Goal: Find specific fact: Find specific fact

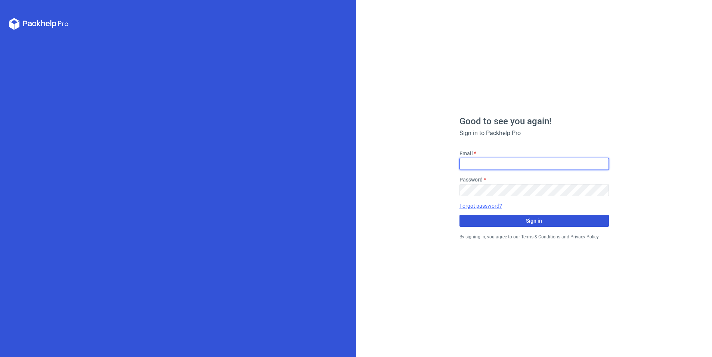
type input "[EMAIL_ADDRESS][DOMAIN_NAME]"
click at [505, 218] on button "Sign in" at bounding box center [535, 221] width 150 height 12
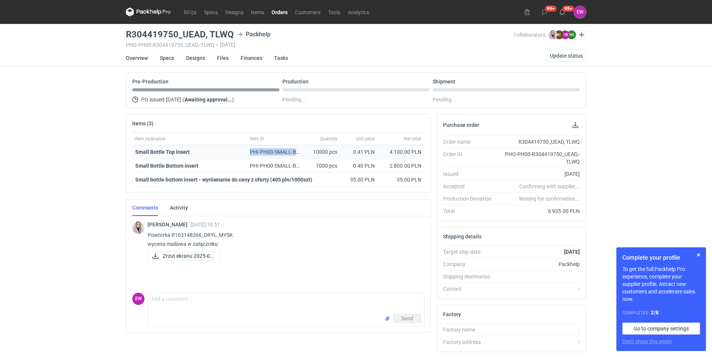
drag, startPoint x: 250, startPoint y: 150, endPoint x: 298, endPoint y: 150, distance: 48.2
click at [298, 150] on div "PHI-PH00-SMALL-BOTTLE-TOP-INSERT" at bounding box center [275, 151] width 50 height 7
click at [698, 255] on button "button" at bounding box center [699, 254] width 9 height 9
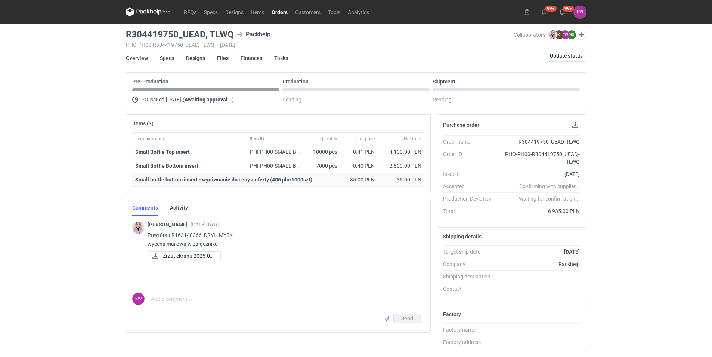
click at [285, 180] on strong "Small bottle bottom insert - wyrównanie do ceny z oferty (405 pln/1000szt)" at bounding box center [223, 179] width 177 height 6
drag, startPoint x: 252, startPoint y: 148, endPoint x: 313, endPoint y: 152, distance: 61.4
click at [313, 152] on div "Small Bottle Top insert PHI-PH00-SMALL-BOTTLE-TOP-INSERT 10000 pcs 0.41 PLN 4 1…" at bounding box center [278, 152] width 292 height 14
click at [272, 156] on div "PHI-PH00-SMALL-BOTTLE-TOP-INSERT" at bounding box center [275, 152] width 56 height 14
click at [190, 256] on span "Zrzut ekranu 2025-08..." at bounding box center [189, 256] width 52 height 8
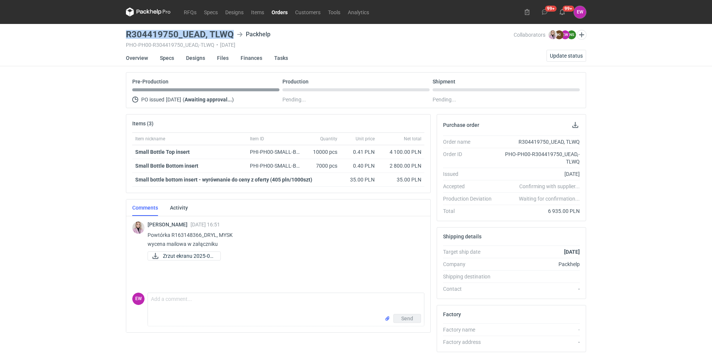
drag, startPoint x: 127, startPoint y: 34, endPoint x: 234, endPoint y: 34, distance: 106.9
click at [234, 34] on div "R304419750_UEAD, TLWQ Packhelp" at bounding box center [320, 34] width 388 height 9
copy h3 "R304419750_UEAD, TLWQ"
